Goal: Submit feedback/report problem

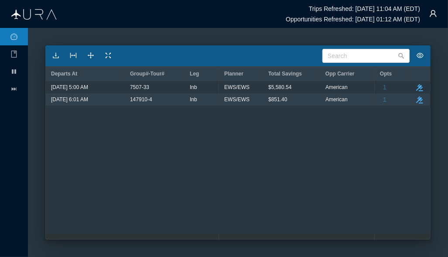
click at [190, 208] on div "[DATE] 5:00 AM 7507-33 Inb [DATE] 6:01 AM 147910-4 Inb American 6370 $123.18 EW…" at bounding box center [238, 157] width 384 height 153
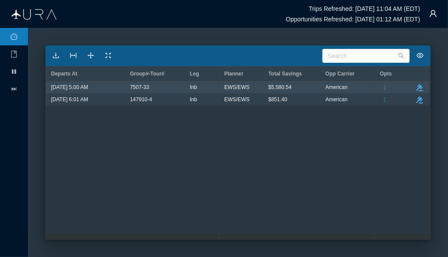
click at [276, 84] on span "$5,580.54" at bounding box center [279, 87] width 23 height 11
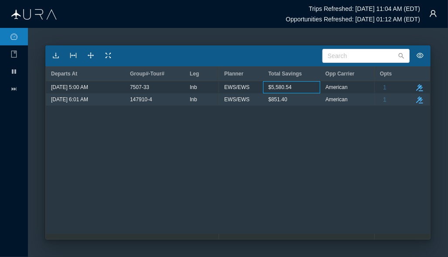
click at [255, 106] on div "American 6370 $123.18 EWS/EWS $5,580.54 American 5646 $160.48 EWS/EWS $851.40" at bounding box center [296, 160] width 155 height 158
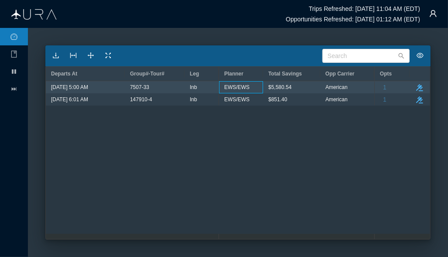
click at [236, 92] on span "EWS/EWS" at bounding box center [236, 87] width 25 height 11
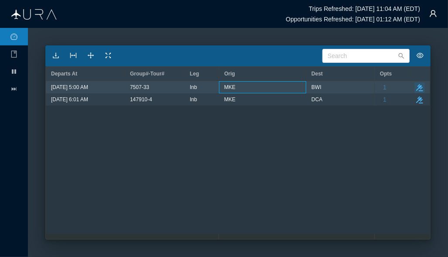
click at [419, 87] on icon "take-action" at bounding box center [419, 87] width 7 height 7
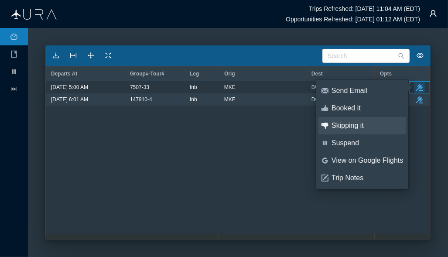
click at [371, 127] on div "Skipping it" at bounding box center [368, 126] width 72 height 10
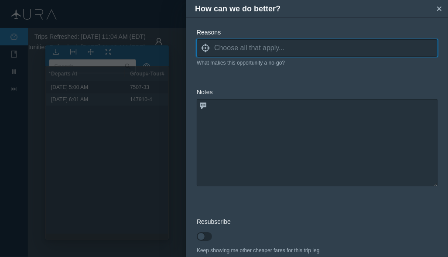
click at [264, 49] on input at bounding box center [325, 47] width 223 height 13
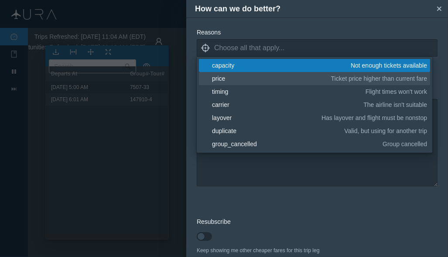
click at [255, 81] on div "price" at bounding box center [270, 78] width 116 height 9
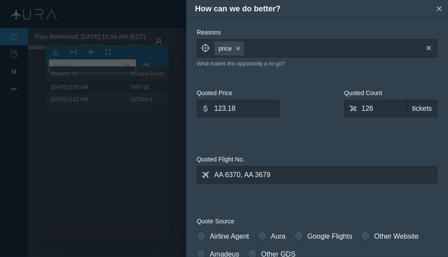
click at [265, 202] on form "Reasons locate price small-cross cross blank capacity Not enough tickets availa…" at bounding box center [317, 262] width 241 height 468
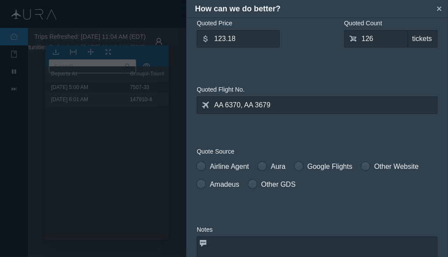
scroll to position [35, 0]
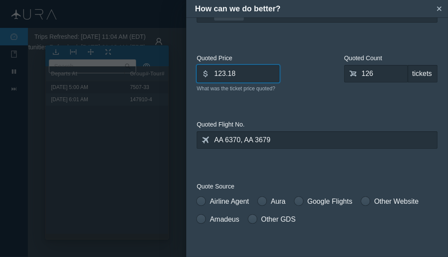
drag, startPoint x: 257, startPoint y: 74, endPoint x: 193, endPoint y: 79, distance: 64.4
click at [194, 79] on div "Reasons locate price small-cross cross What makes this opportunity a no-go? Quo…" at bounding box center [317, 137] width 262 height 240
type input "163.00"
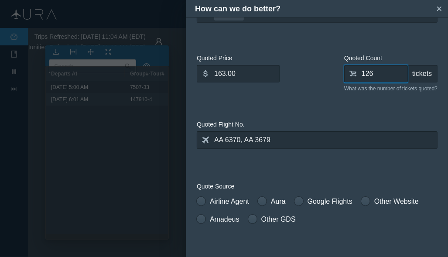
drag, startPoint x: 388, startPoint y: 74, endPoint x: 282, endPoint y: 73, distance: 106.0
click at [282, 73] on div "Quoted Price dollar 163.00 What was the ticket price quoted? Quoted Count shopp…" at bounding box center [317, 76] width 241 height 45
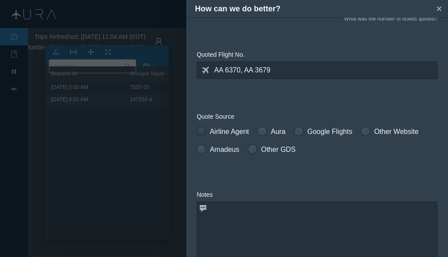
type input "28"
click at [220, 133] on label "Airline Agent" at bounding box center [223, 132] width 52 height 10
click at [203, 133] on input "Airline Agent" at bounding box center [200, 130] width 6 height 6
radio input "true"
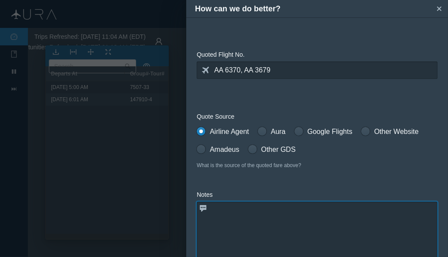
click at [232, 213] on textarea at bounding box center [317, 245] width 241 height 87
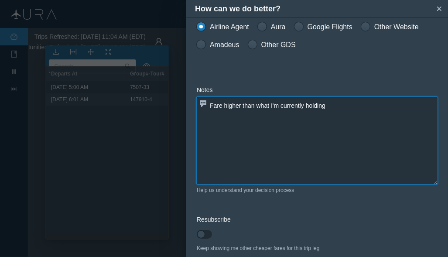
scroll to position [250, 0]
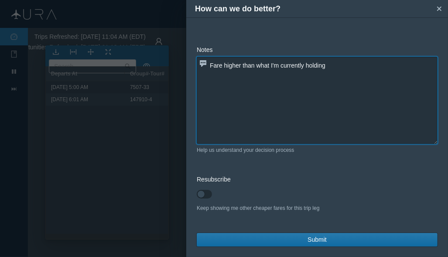
type textarea "Fare higher than what I'm currently holding"
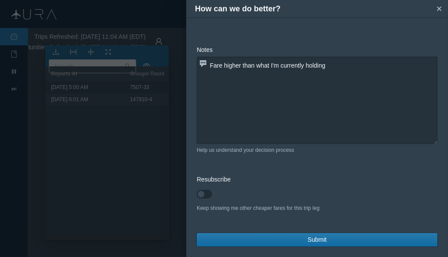
click at [347, 241] on button "Submit" at bounding box center [317, 240] width 241 height 14
